Goal: Task Accomplishment & Management: Manage account settings

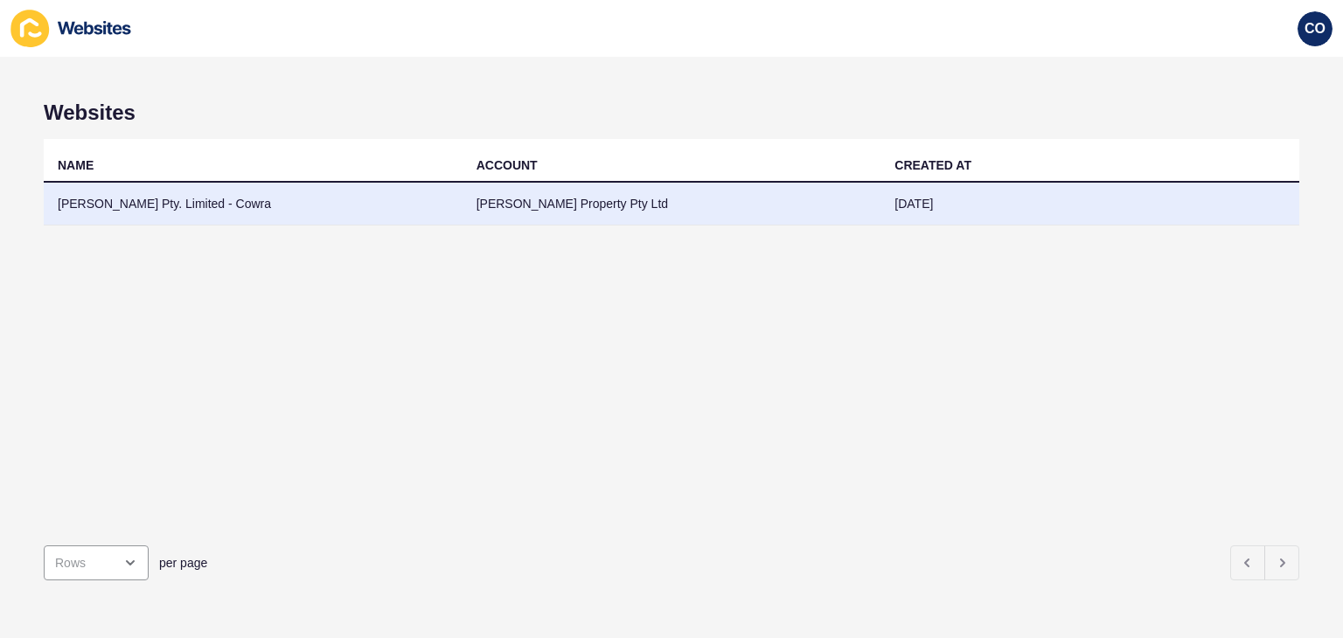
click at [529, 206] on td "[PERSON_NAME] Property Pty Ltd" at bounding box center [671, 204] width 419 height 43
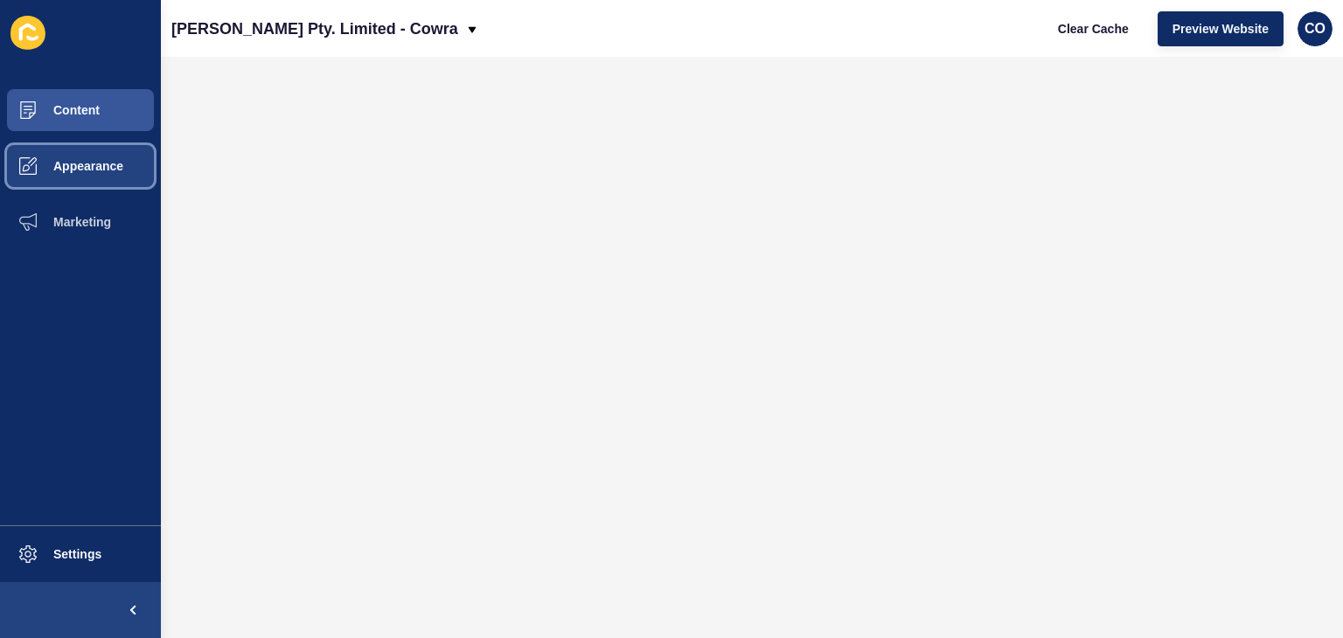
click at [77, 172] on span "Appearance" at bounding box center [60, 166] width 126 height 14
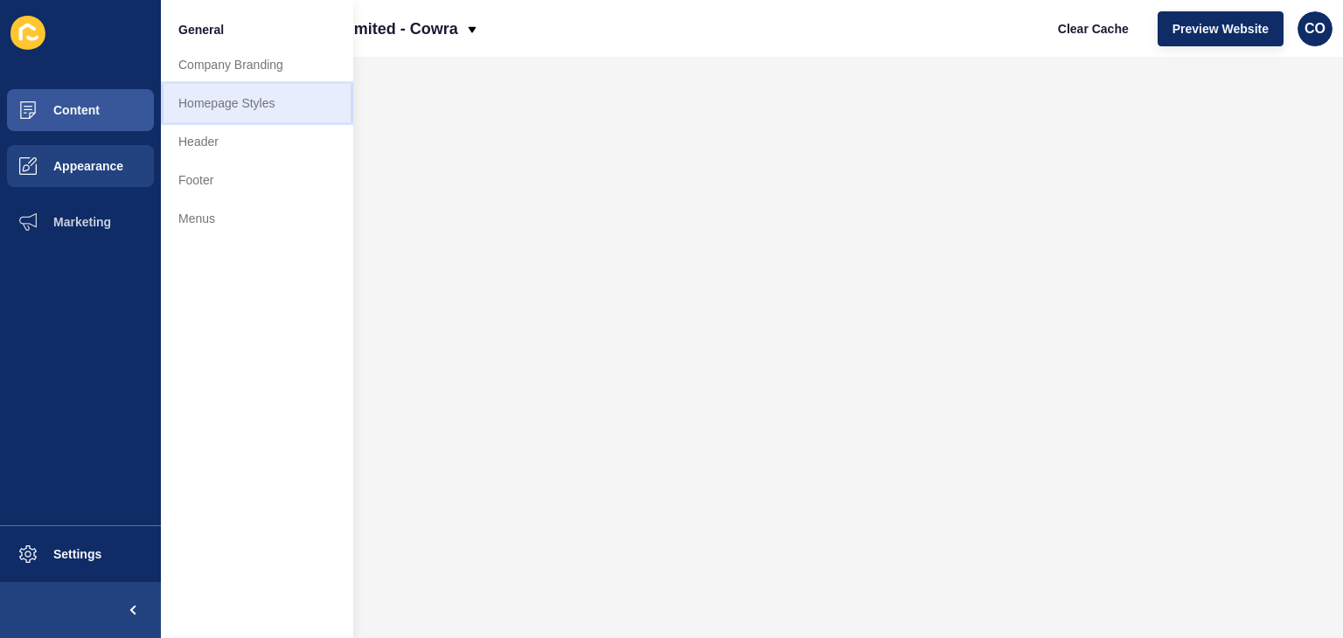
click at [224, 99] on link "Homepage Styles" at bounding box center [257, 103] width 192 height 38
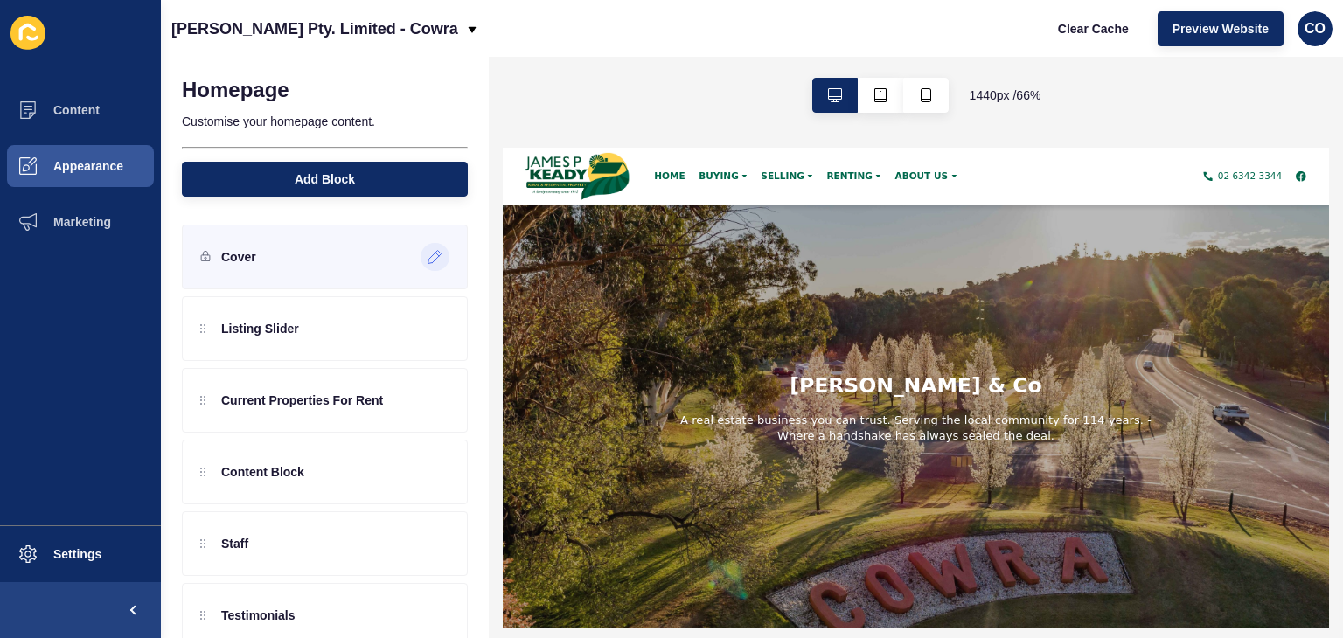
click at [428, 255] on icon at bounding box center [435, 257] width 15 height 14
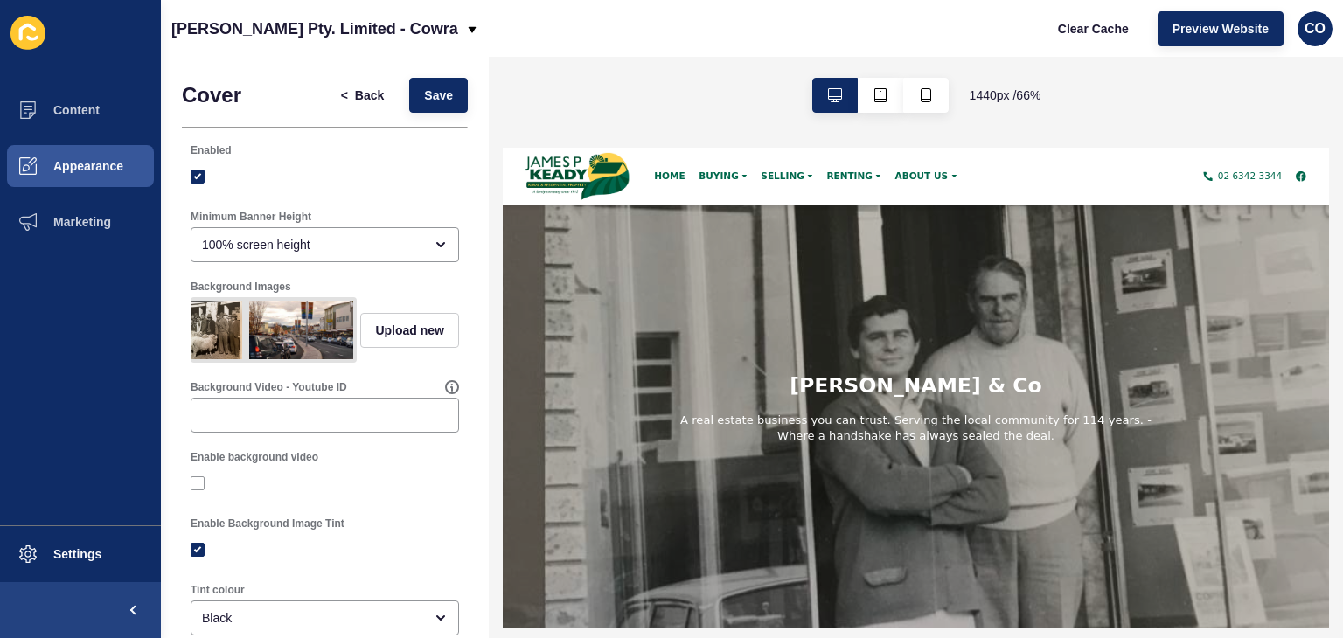
scroll to position [0, 53]
click at [277, 337] on img at bounding box center [316, 330] width 78 height 59
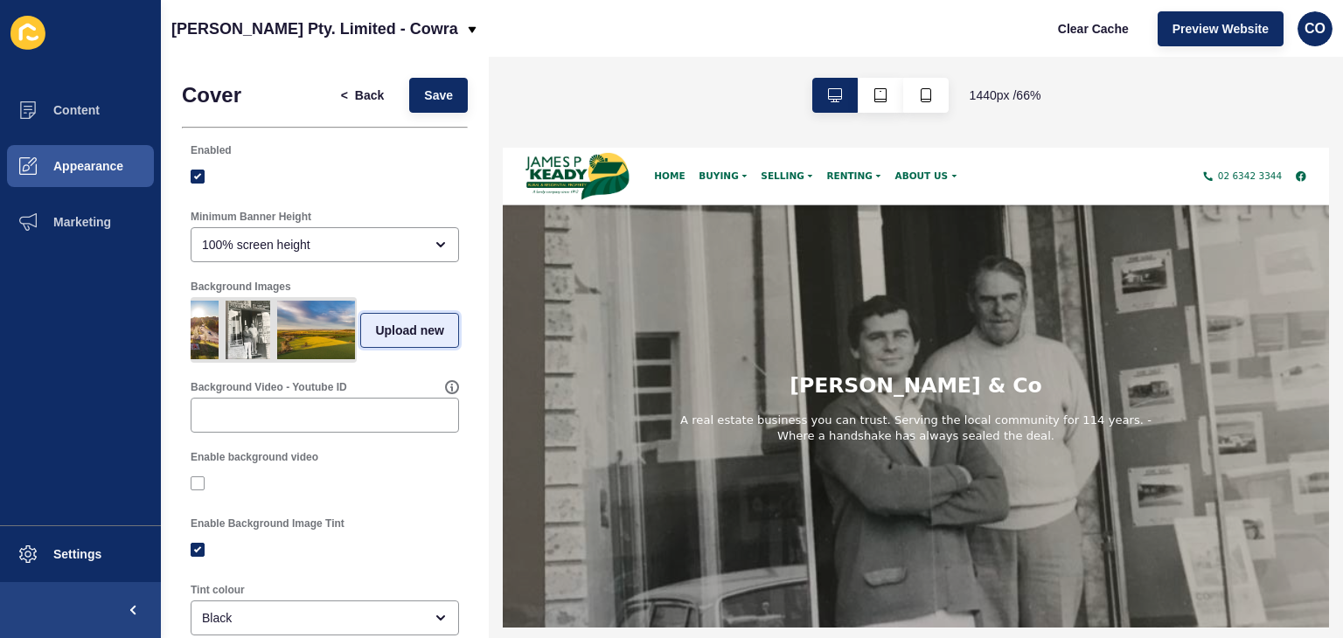
click at [375, 337] on span "Upload new" at bounding box center [409, 330] width 69 height 17
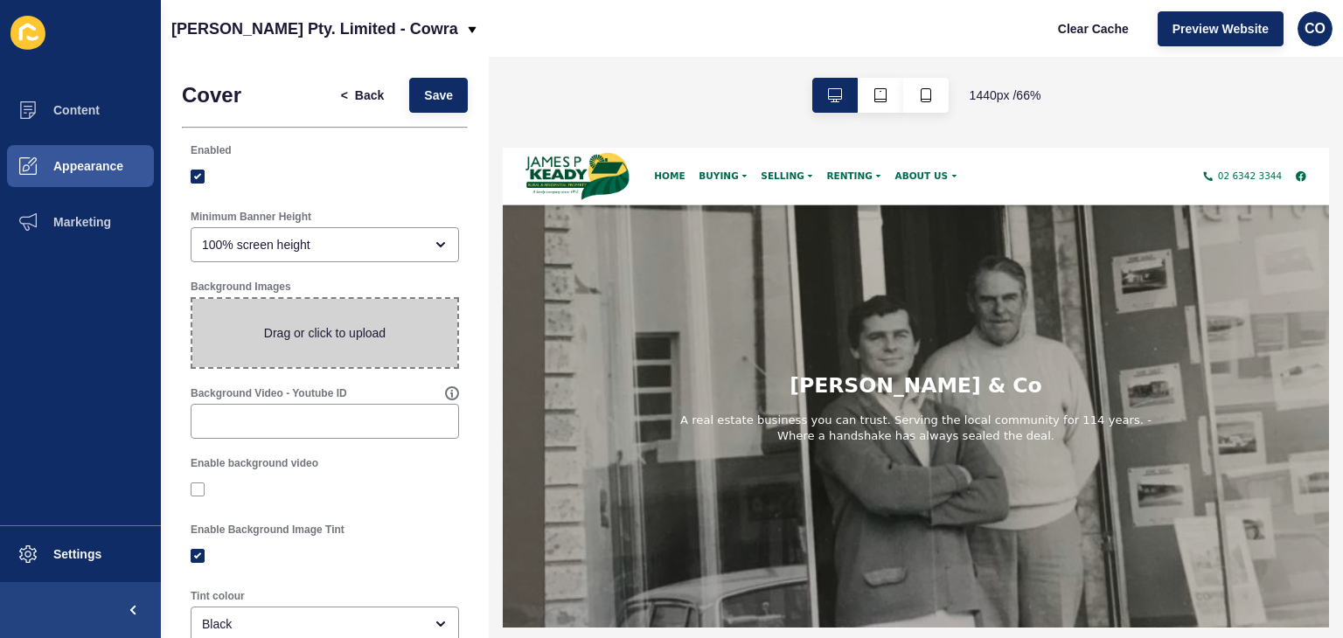
click at [110, 359] on ul "Content Appearance Marketing" at bounding box center [80, 303] width 161 height 443
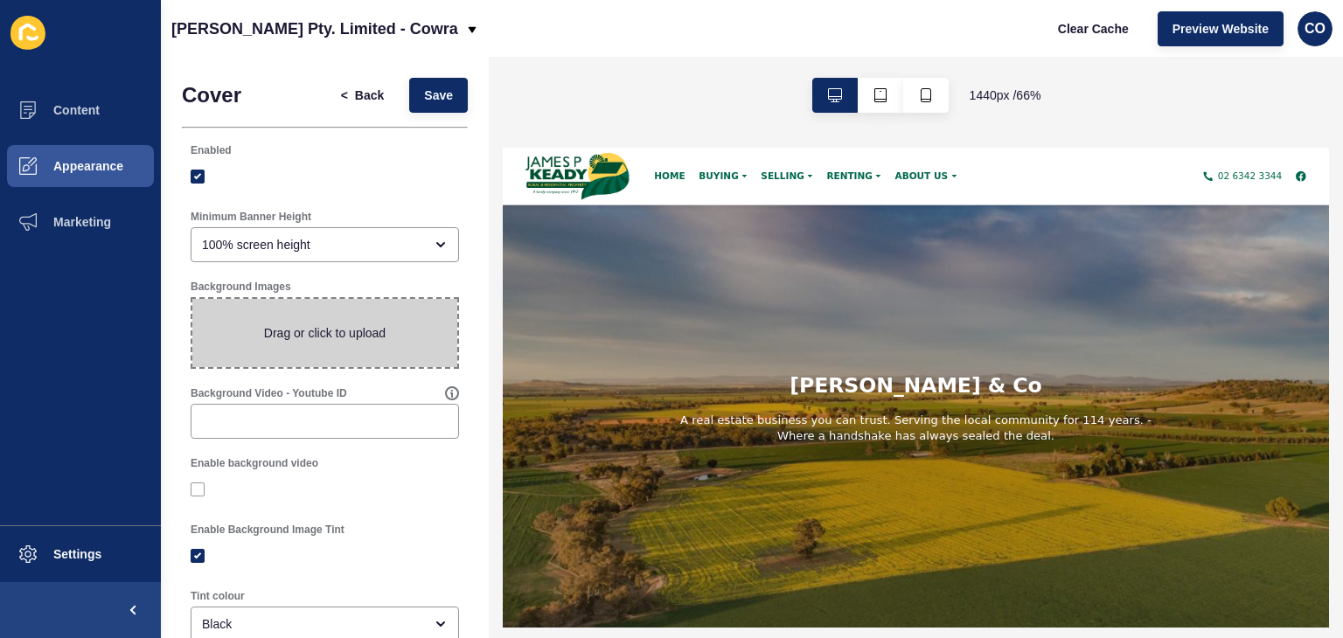
click at [980, 39] on div "[PERSON_NAME] Pty. Limited - Cowra Clear Cache Preview Website CO" at bounding box center [752, 28] width 1182 height 57
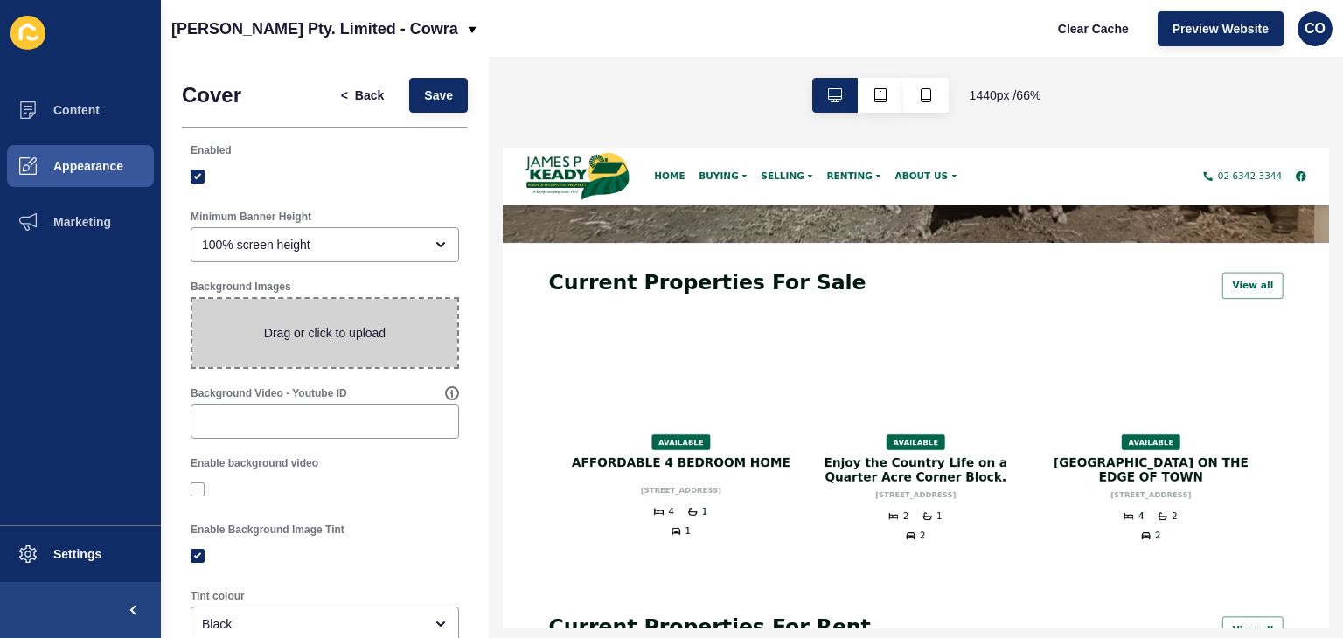
scroll to position [612, 0]
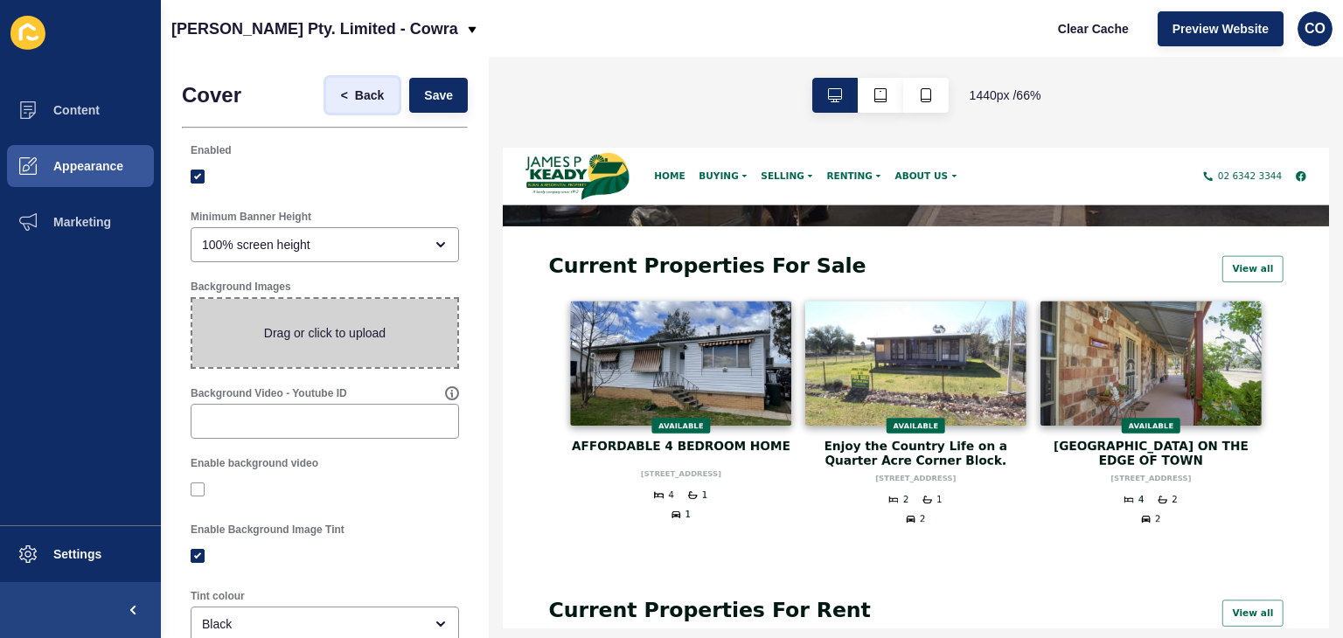
click at [355, 92] on span "Back" at bounding box center [369, 95] width 29 height 17
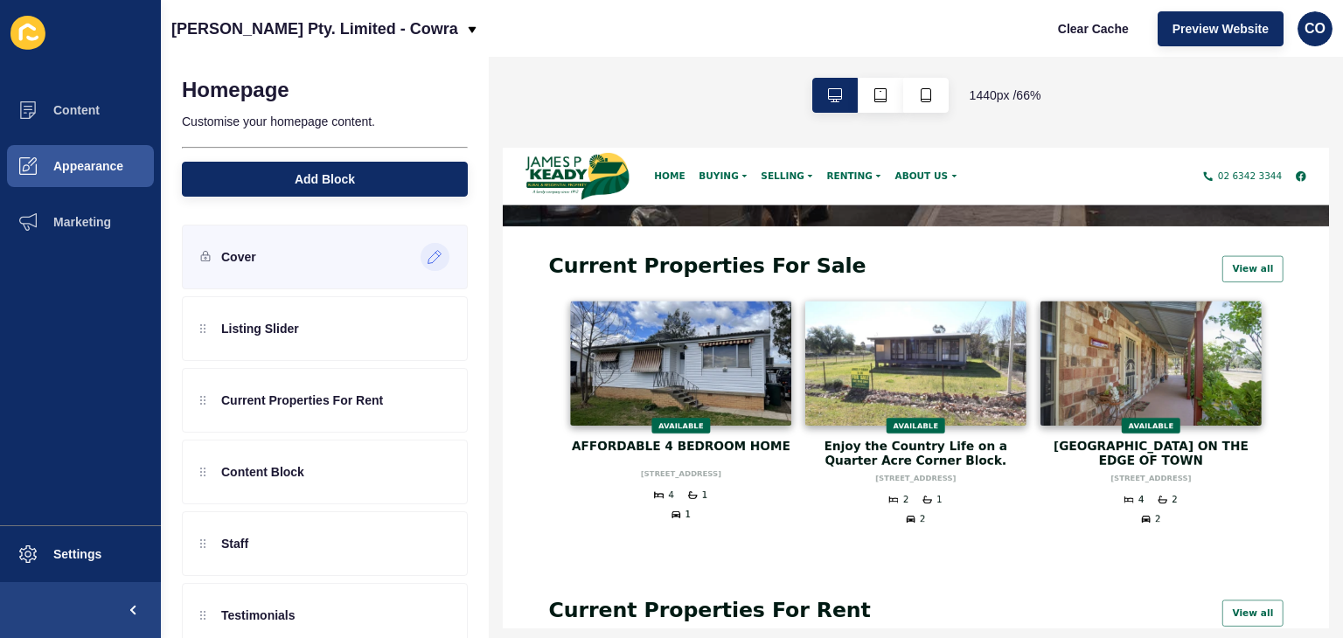
click at [428, 256] on icon at bounding box center [435, 257] width 15 height 14
